Goal: Browse casually: Explore the website without a specific task or goal

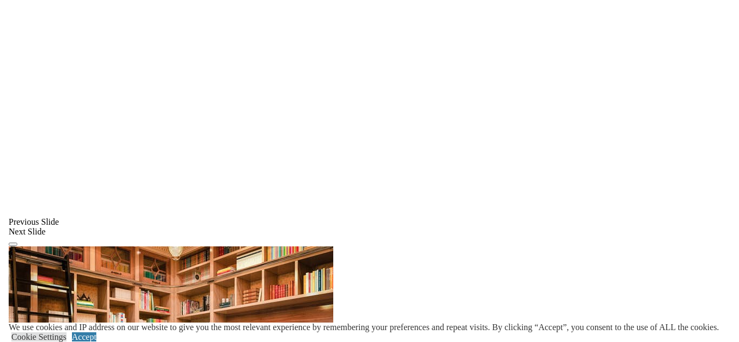
scroll to position [777, 0]
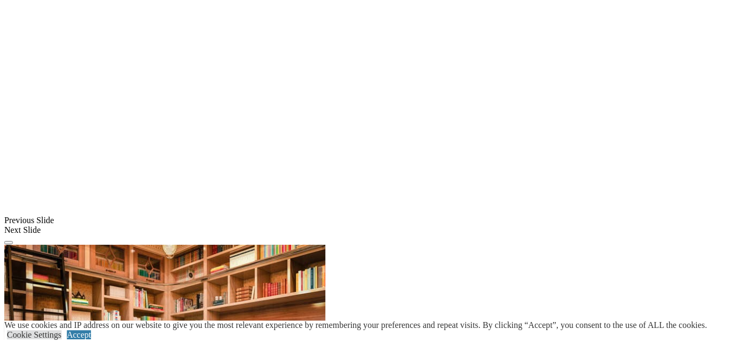
scroll to position [815, 0]
